Goal: Find specific page/section: Find specific page/section

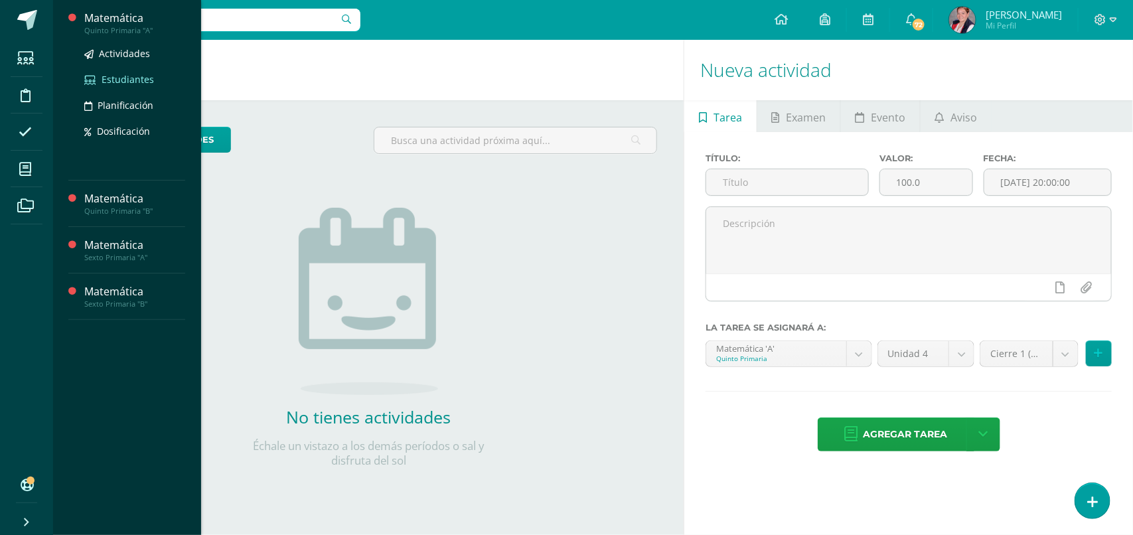
click at [131, 74] on span "Estudiantes" at bounding box center [128, 79] width 52 height 13
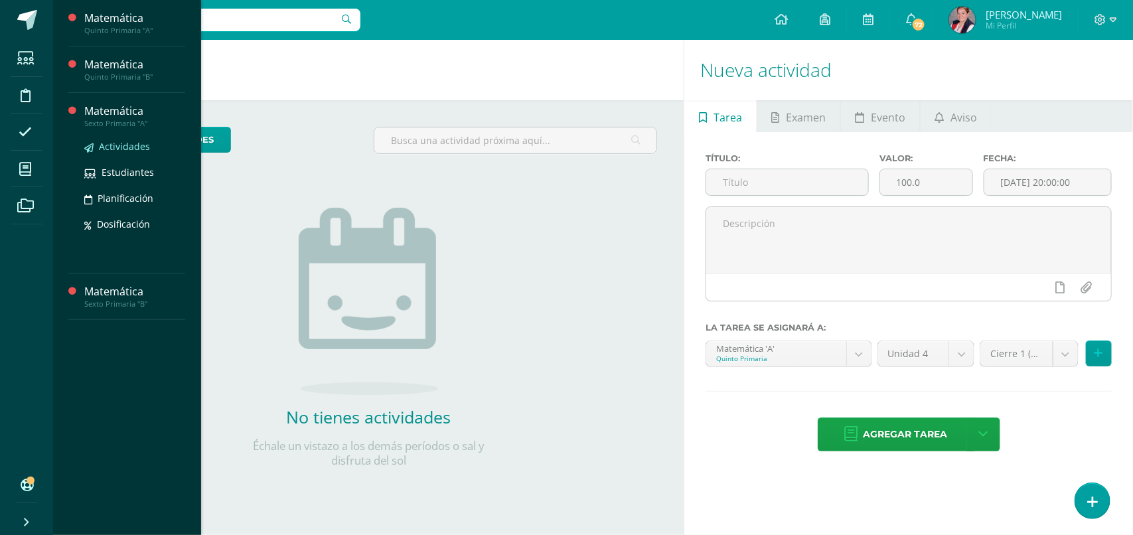
click at [117, 140] on span "Actividades" at bounding box center [124, 146] width 51 height 13
